Goal: Task Accomplishment & Management: Complete application form

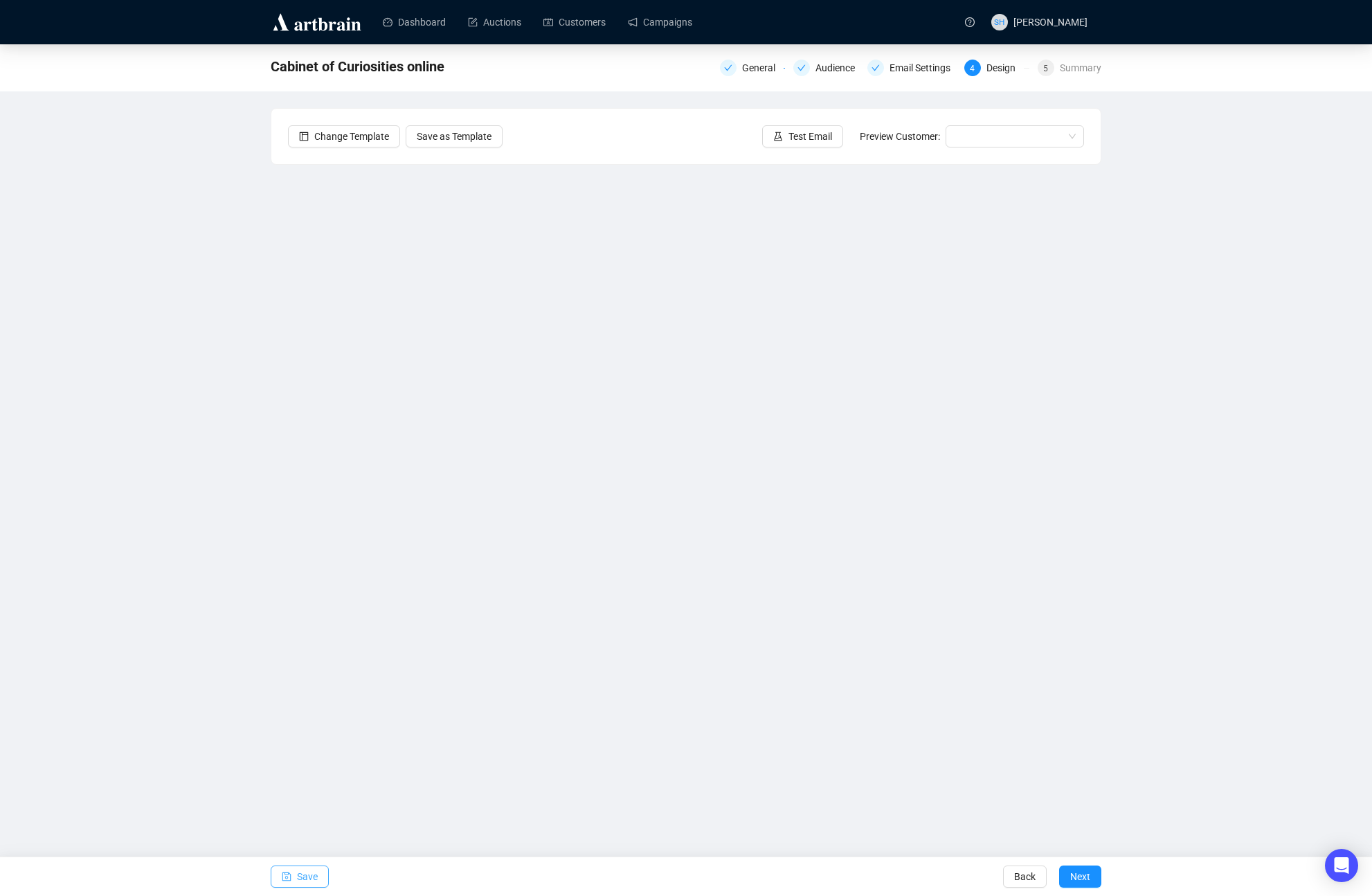
click at [302, 876] on span "Save" at bounding box center [307, 876] width 21 height 39
click at [1079, 876] on span "Next" at bounding box center [1080, 876] width 20 height 39
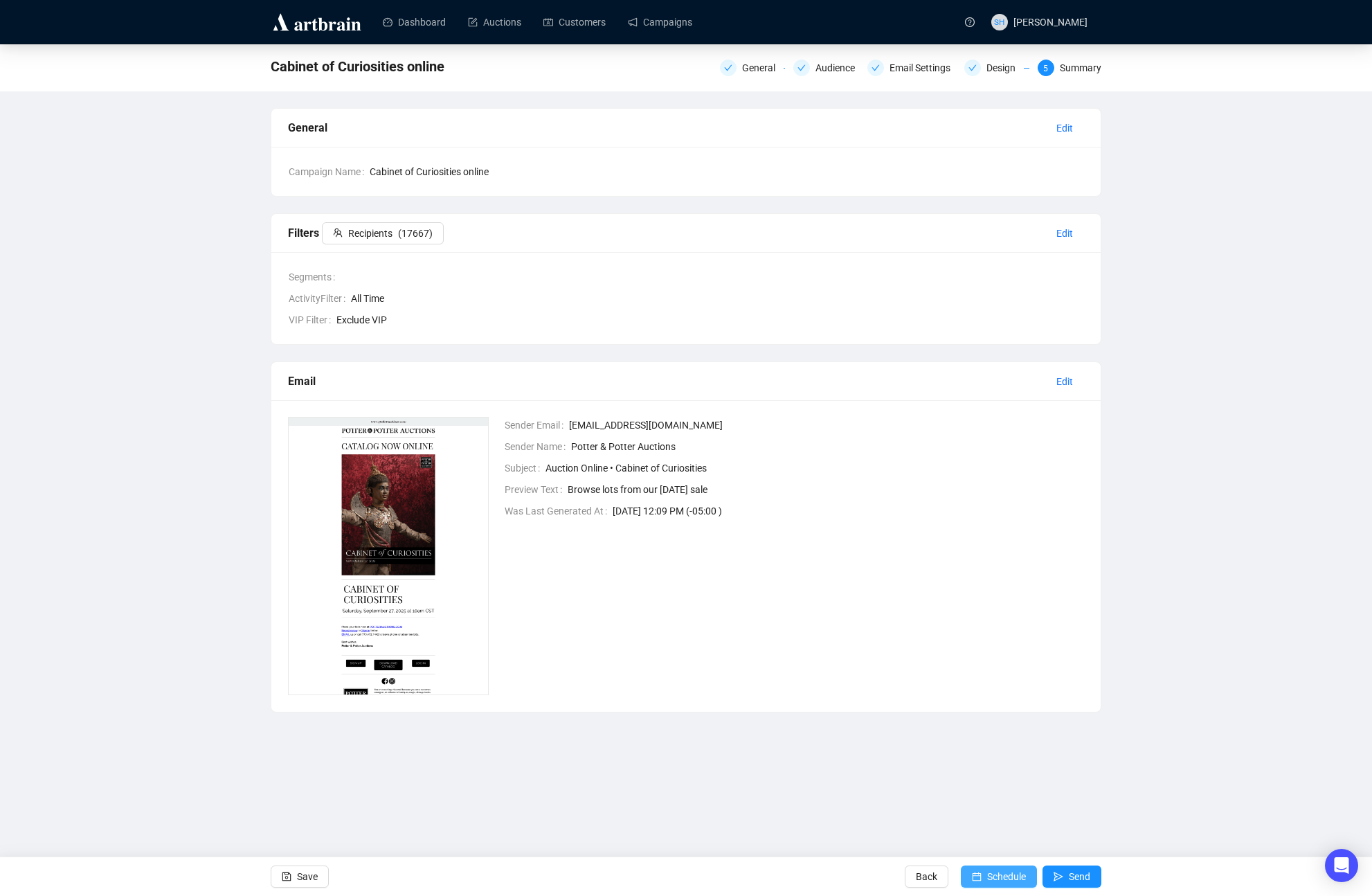
click at [981, 876] on button "Schedule" at bounding box center [999, 876] width 76 height 22
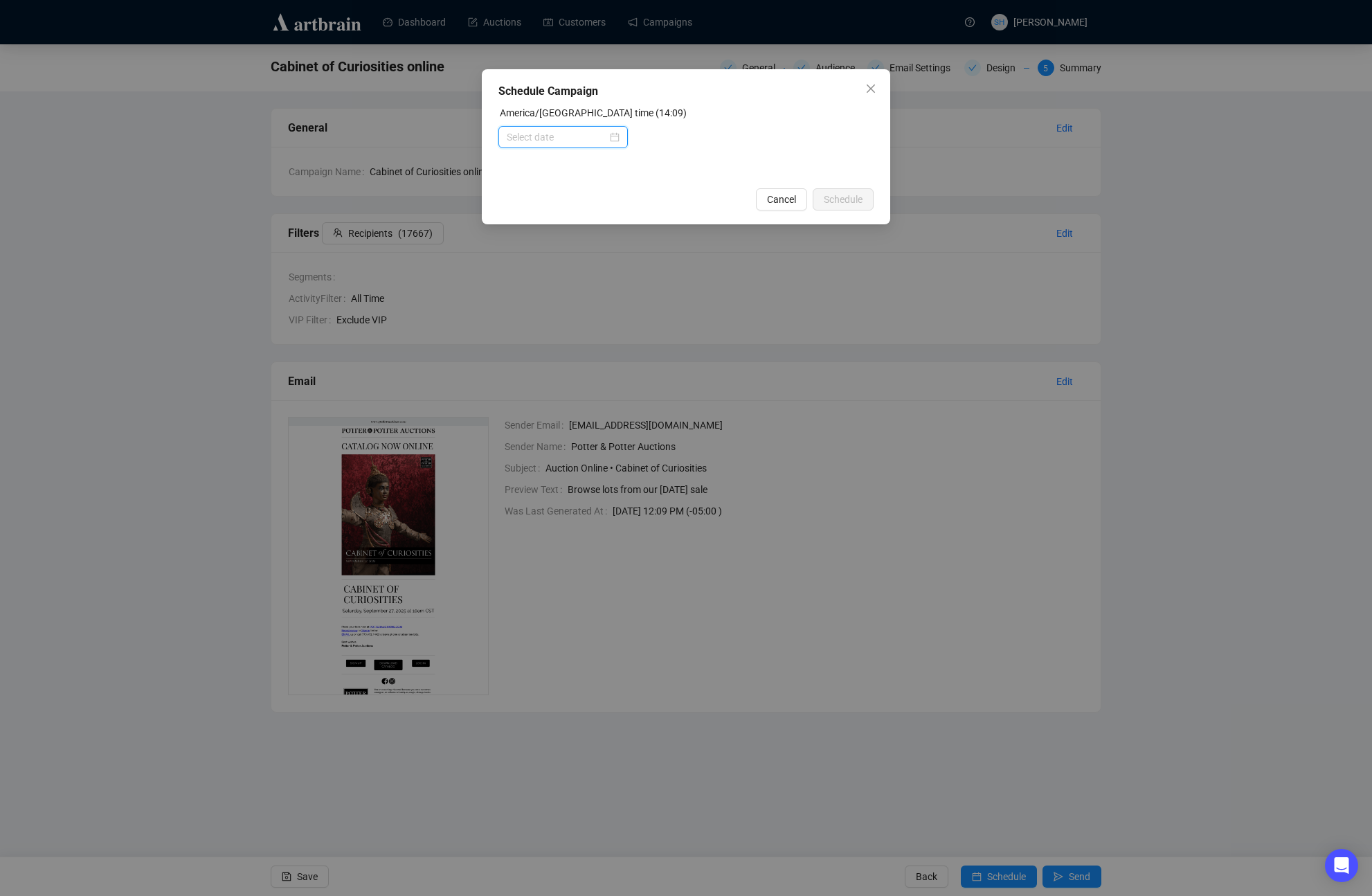
click at [527, 137] on input at bounding box center [558, 137] width 101 height 15
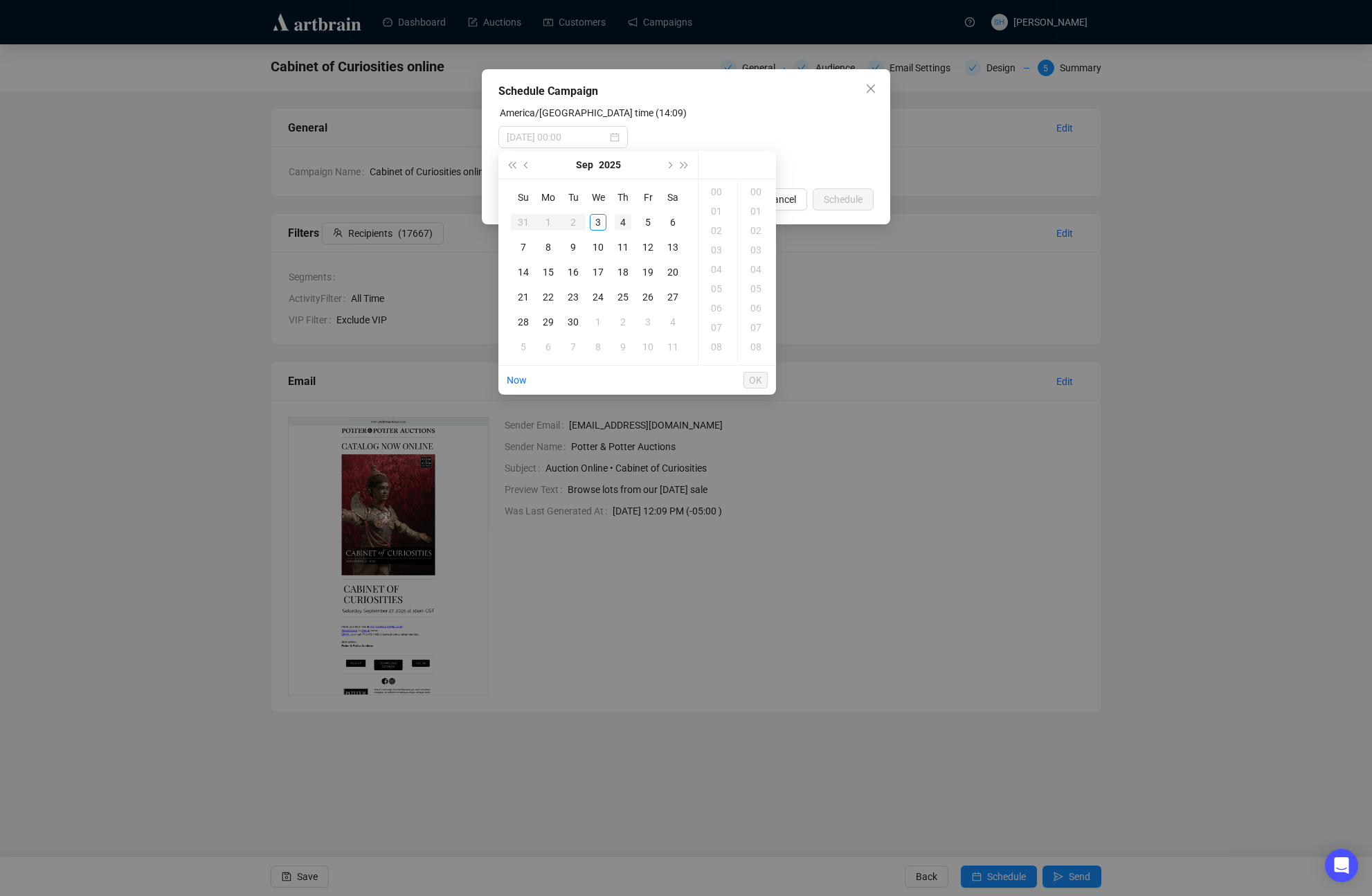
click at [622, 223] on div "4" at bounding box center [623, 223] width 17 height 17
click at [721, 256] on div "14" at bounding box center [718, 252] width 33 height 19
click at [759, 192] on div "00" at bounding box center [757, 192] width 33 height 19
type input "[DATE] 14:00"
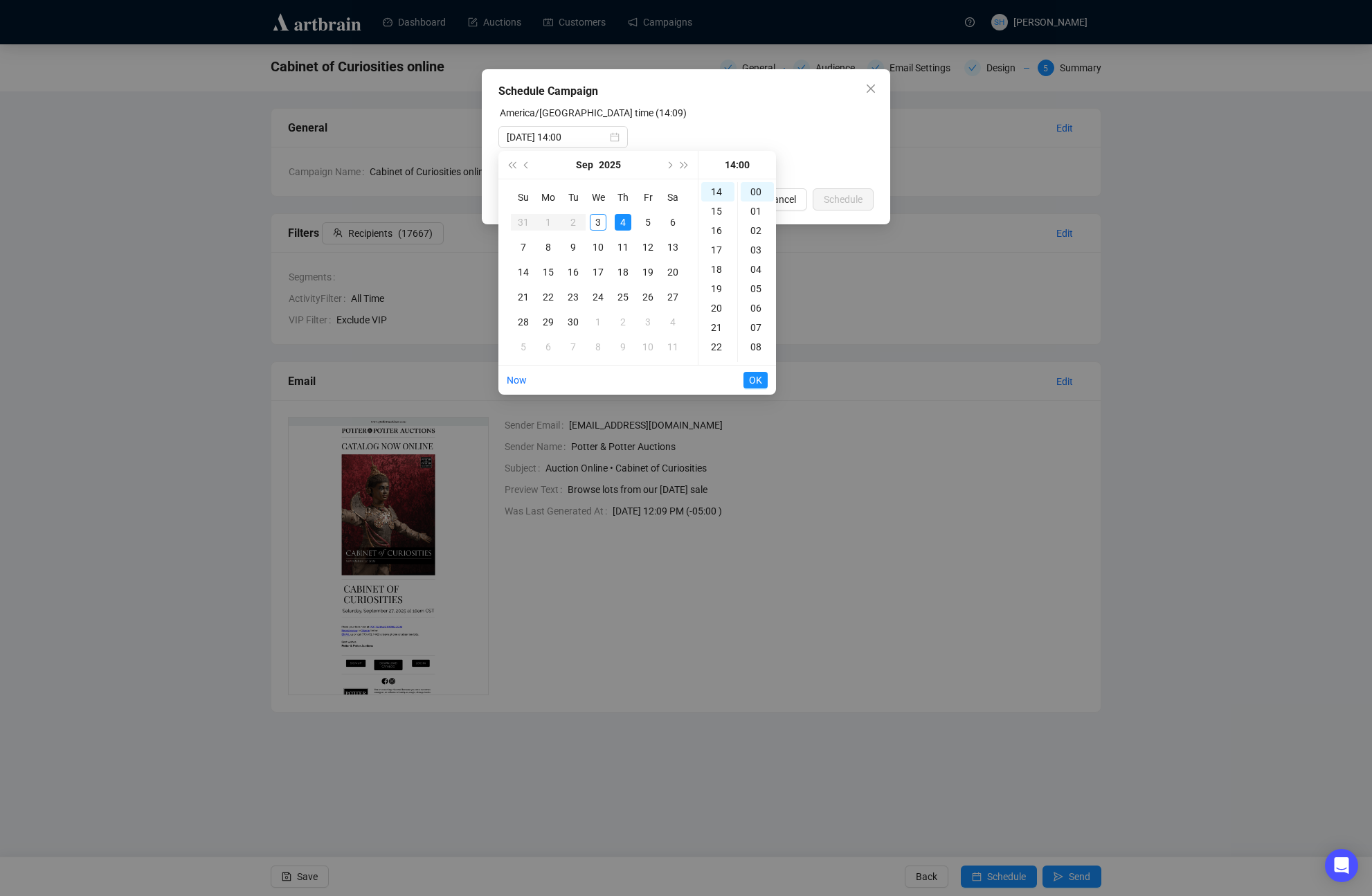
click at [756, 380] on span "OK" at bounding box center [756, 380] width 13 height 27
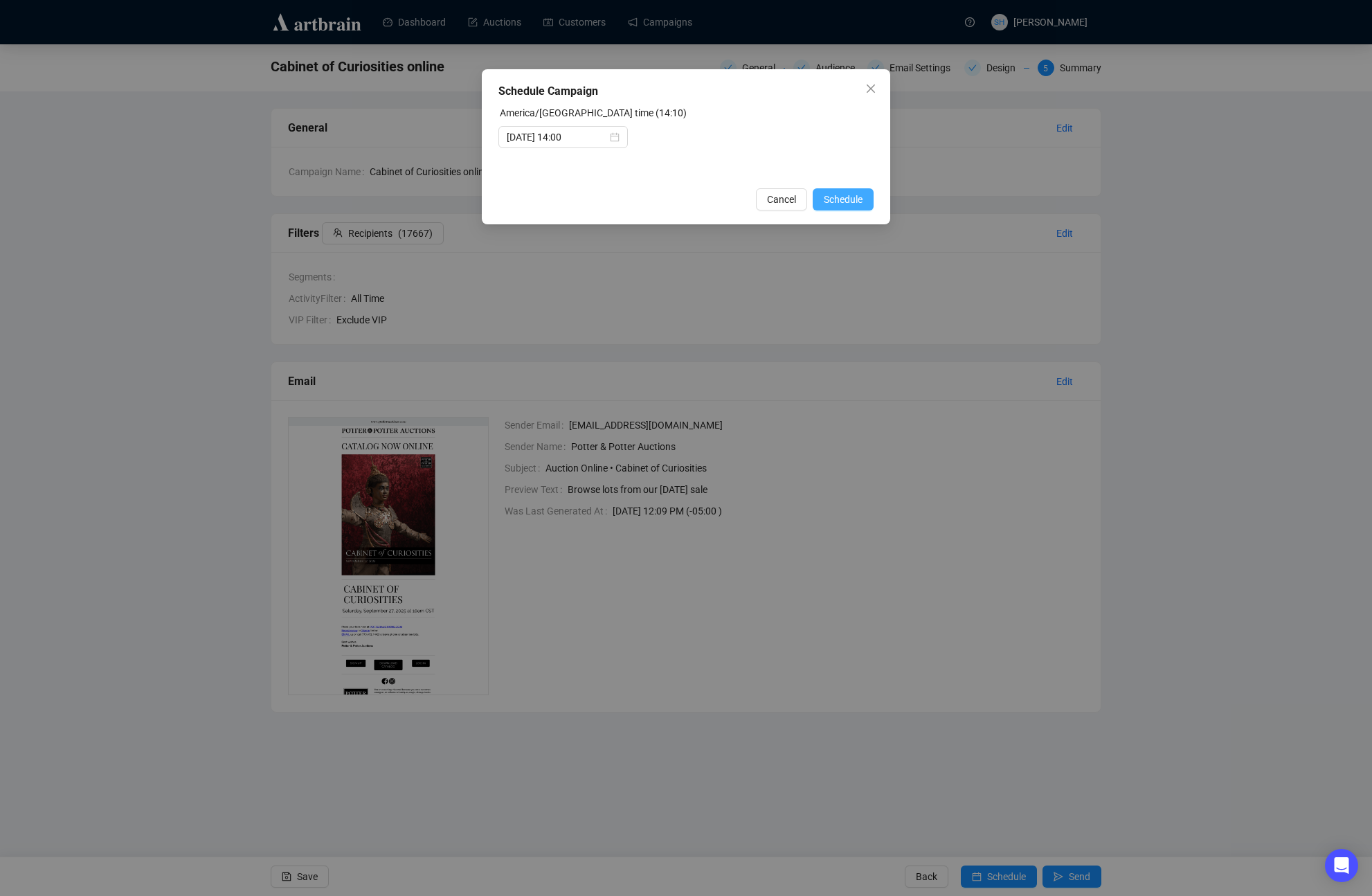
click at [840, 199] on span "Schedule" at bounding box center [843, 199] width 39 height 15
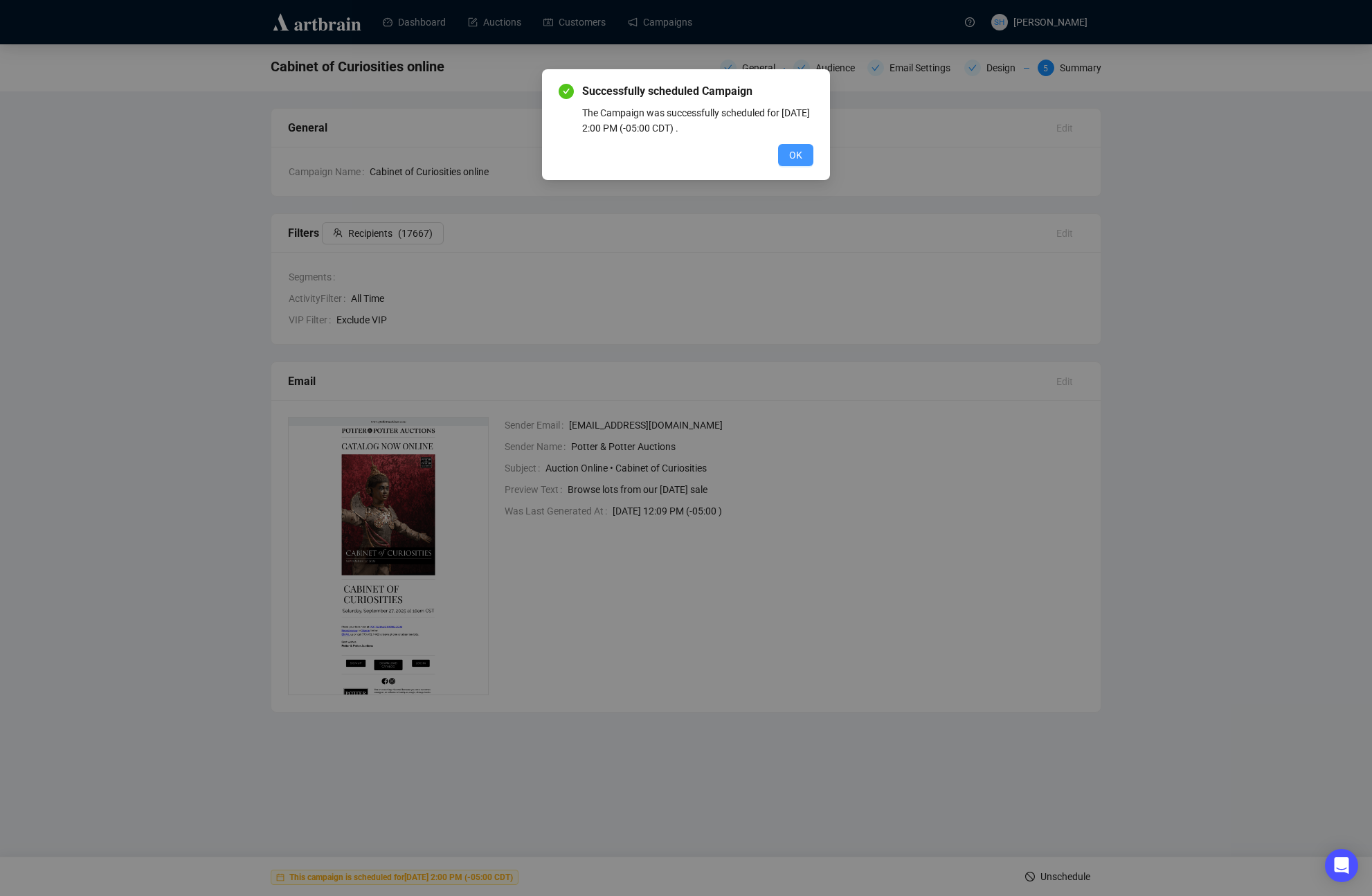
click at [797, 156] on span "OK" at bounding box center [796, 155] width 13 height 15
